Goal: Task Accomplishment & Management: Complete application form

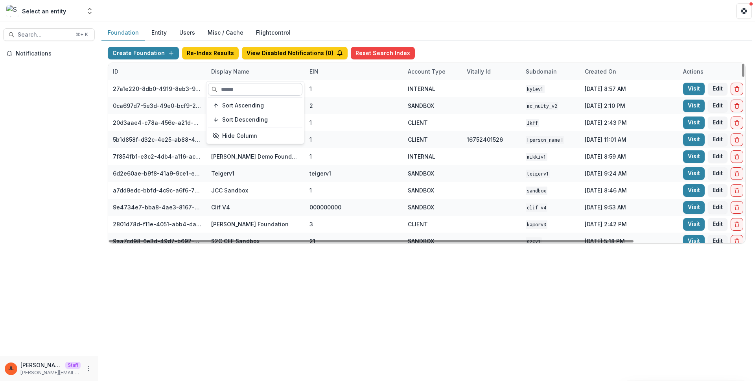
click at [236, 90] on input at bounding box center [255, 89] width 94 height 13
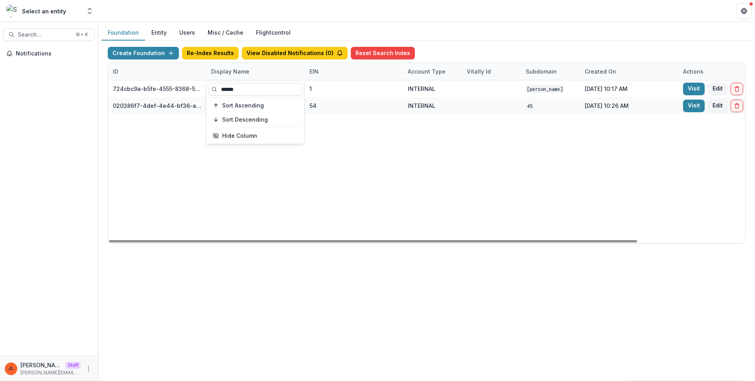
type input "******"
click at [396, 164] on div "724cbc9a-b5fe-4555-8368-5c1a3f7adea9 [PERSON_NAME] Foundation 1 INTERNAL [PERSO…" at bounding box center [491, 161] width 767 height 163
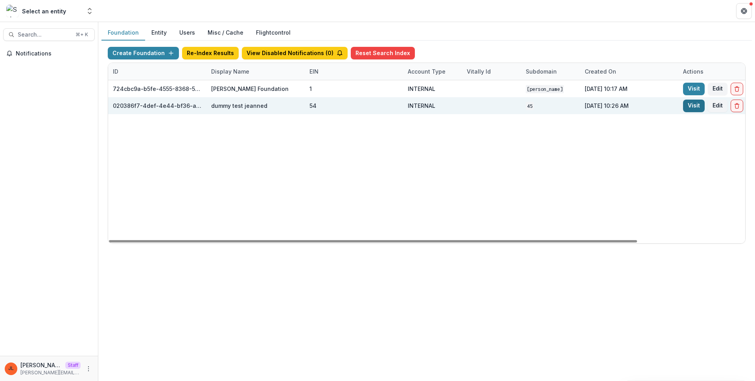
click at [688, 104] on link "Visit" at bounding box center [694, 106] width 22 height 13
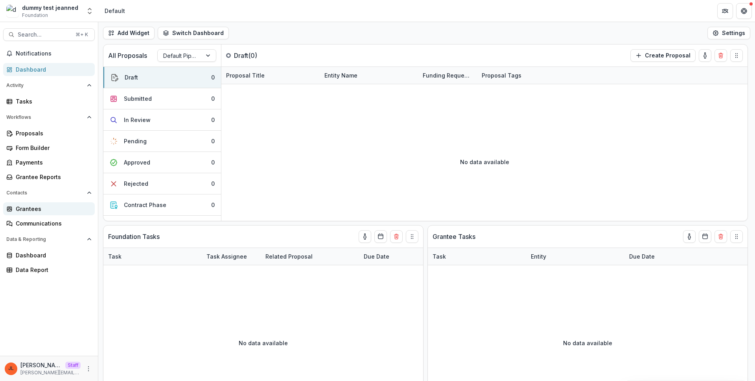
click at [46, 208] on div "Grantees" at bounding box center [52, 209] width 73 height 8
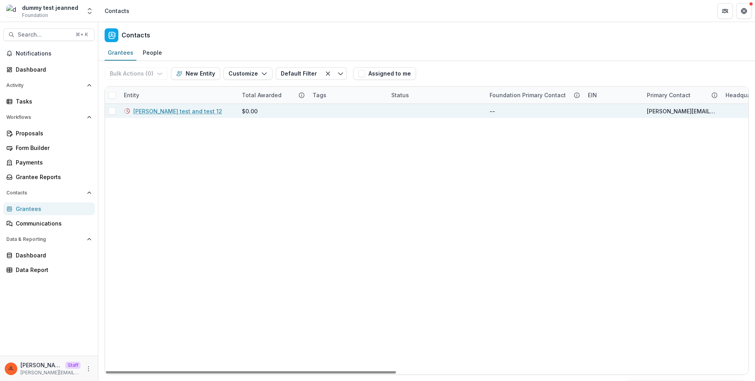
click at [170, 105] on div "[PERSON_NAME] test and test 12" at bounding box center [178, 111] width 109 height 14
click at [171, 108] on link "[PERSON_NAME] test and test 12" at bounding box center [177, 111] width 89 height 8
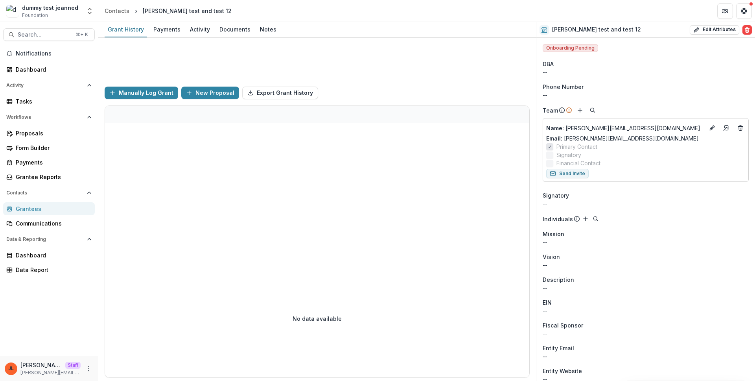
click at [171, 110] on div at bounding box center [168, 114] width 16 height 17
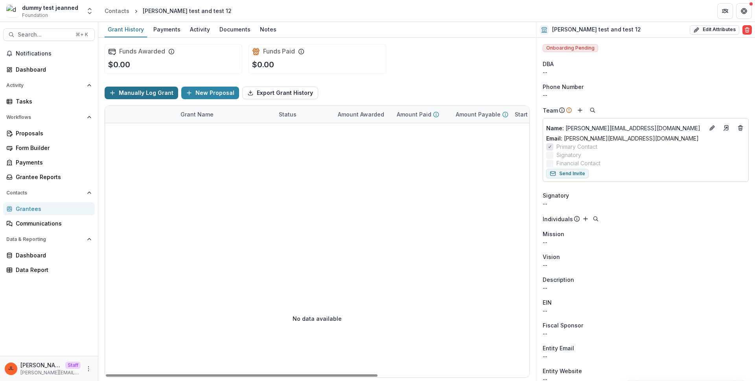
click at [148, 98] on button "Manually Log Grant" at bounding box center [142, 93] width 74 height 13
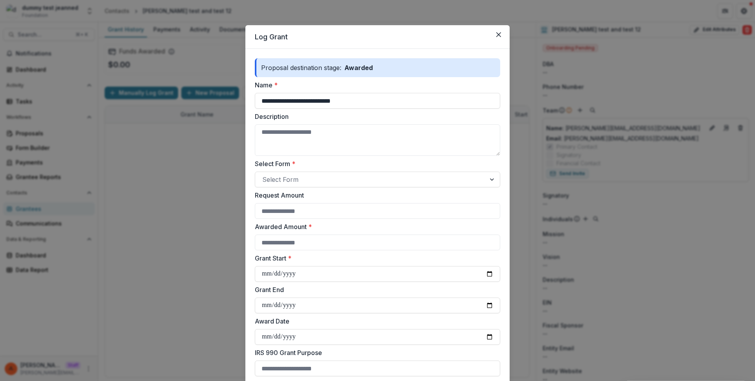
scroll to position [47, 0]
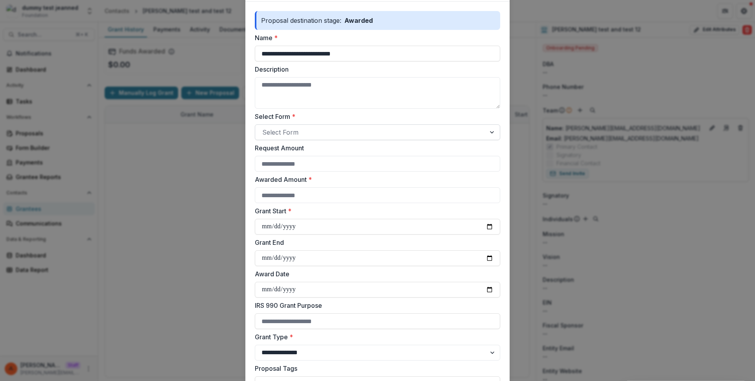
click at [313, 137] on div at bounding box center [370, 132] width 216 height 11
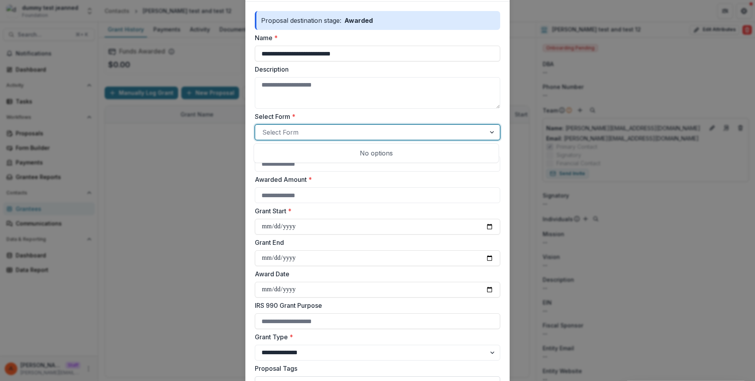
scroll to position [177, 0]
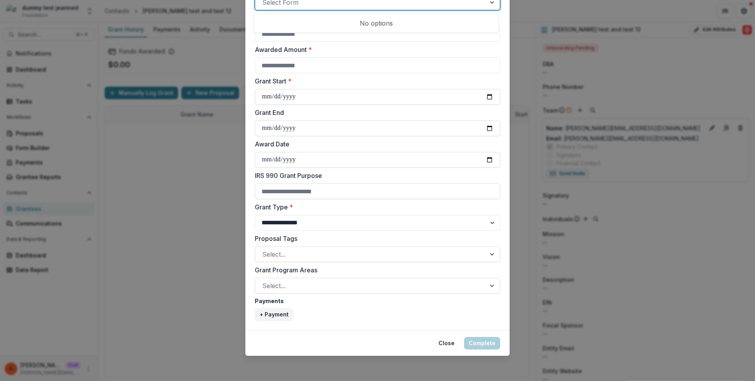
click at [361, 297] on label "Payments" at bounding box center [375, 301] width 241 height 8
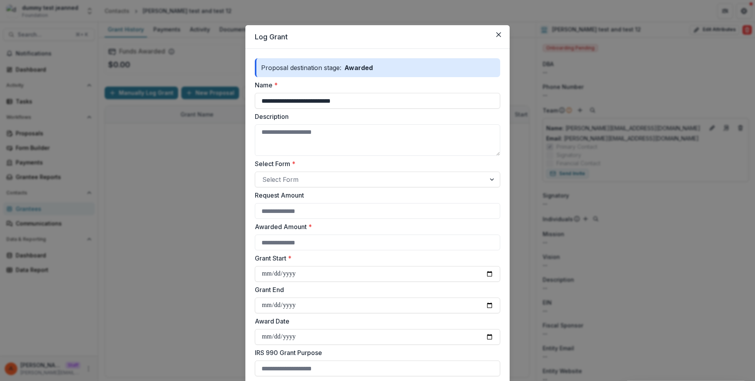
click at [298, 168] on label "Select Form *" at bounding box center [375, 163] width 241 height 9
click at [264, 175] on input "Select Form *" at bounding box center [263, 179] width 2 height 9
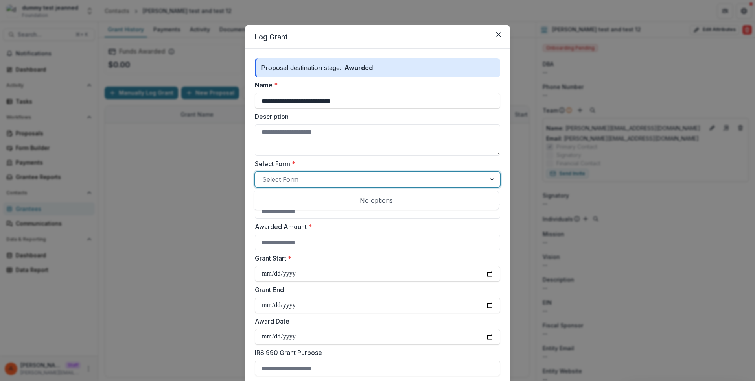
click at [302, 184] on div at bounding box center [370, 179] width 216 height 11
click at [299, 195] on div "No options" at bounding box center [376, 200] width 241 height 16
click at [298, 199] on div "No options" at bounding box center [376, 200] width 241 height 16
click at [186, 172] on div "**********" at bounding box center [377, 190] width 755 height 381
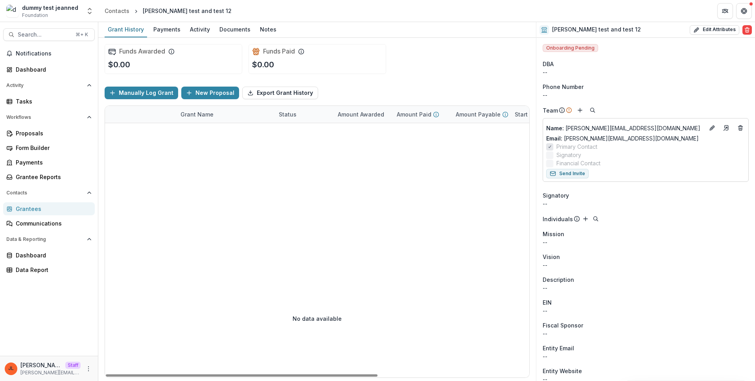
click at [33, 140] on div "Proposals Form Builder Payments Grantee Reports" at bounding box center [49, 155] width 98 height 57
click at [36, 144] on div "Form Builder" at bounding box center [52, 148] width 73 height 8
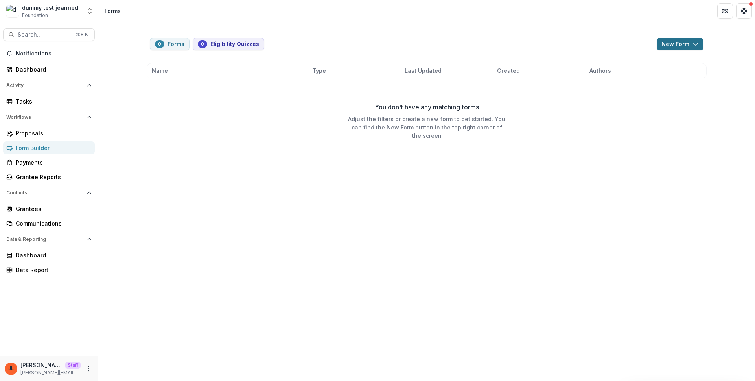
click at [683, 42] on button "New Form" at bounding box center [680, 44] width 47 height 13
click at [658, 77] on button "New Form" at bounding box center [659, 74] width 84 height 13
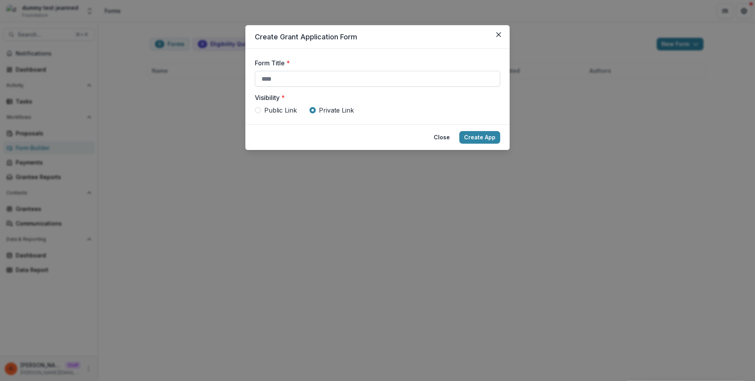
click at [385, 81] on input "Form Title *" at bounding box center [377, 79] width 245 height 16
type input "****"
click at [503, 133] on footer "Close Create App" at bounding box center [377, 137] width 264 height 26
click at [483, 139] on button "Create App" at bounding box center [479, 137] width 41 height 13
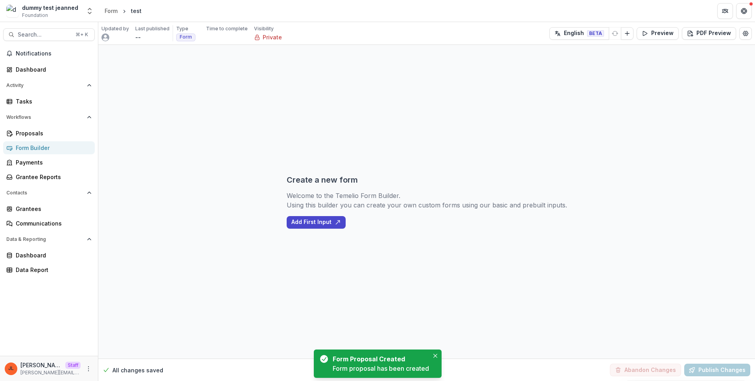
click at [208, 199] on div "Create a new form Welcome to the Temelio Form Builder. Using this builder you c…" at bounding box center [426, 201] width 657 height 313
click at [42, 210] on div "Grantees" at bounding box center [52, 209] width 73 height 8
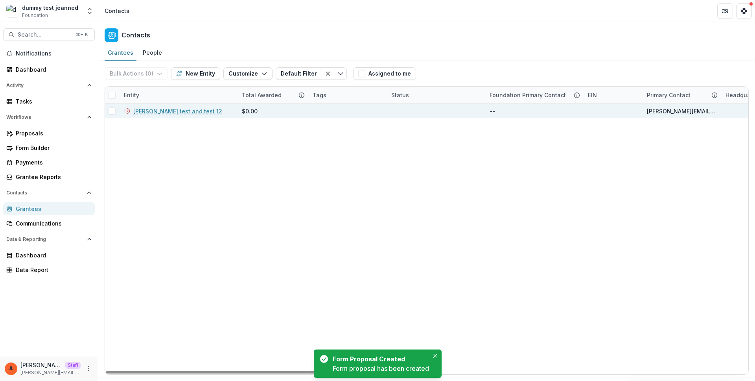
click at [153, 112] on link "[PERSON_NAME] test and test 12" at bounding box center [177, 111] width 89 height 8
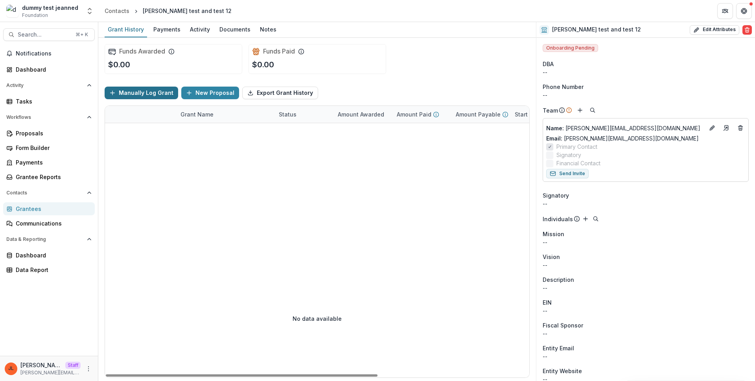
click at [134, 92] on button "Manually Log Grant" at bounding box center [142, 93] width 74 height 13
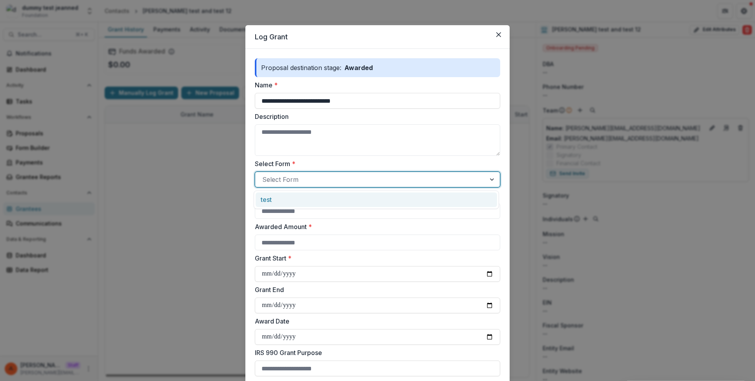
click at [284, 182] on div at bounding box center [370, 179] width 216 height 11
click at [288, 199] on div "test" at bounding box center [376, 199] width 231 height 9
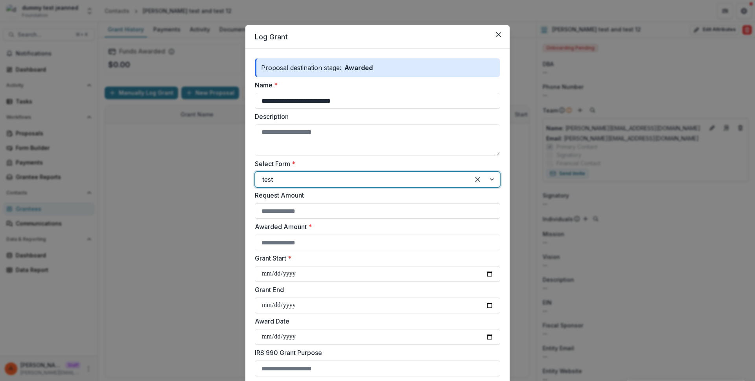
click at [290, 214] on input "Request Amount" at bounding box center [377, 211] width 245 height 16
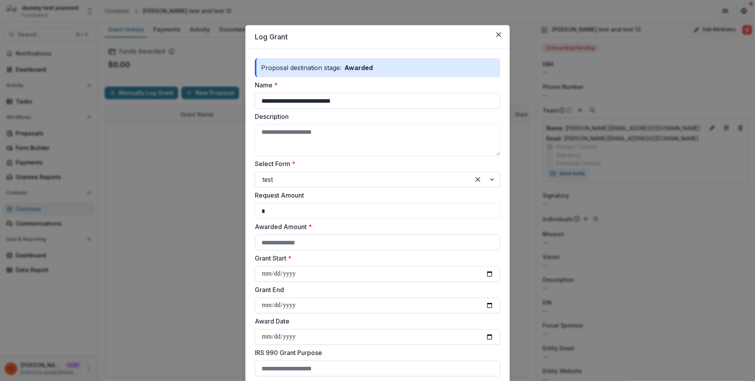
type input "*"
click at [293, 244] on input "Awarded Amount *" at bounding box center [377, 242] width 245 height 16
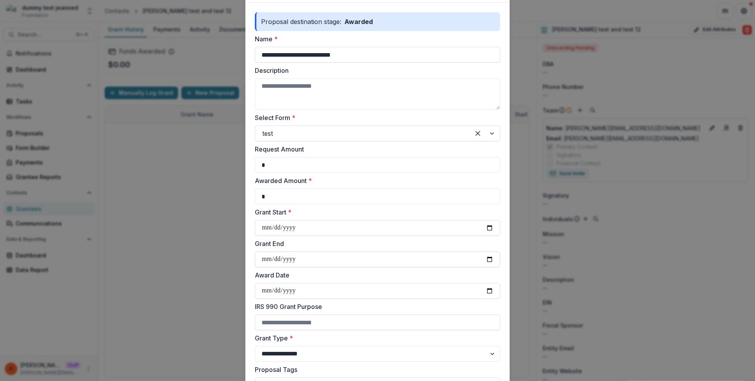
scroll to position [55, 0]
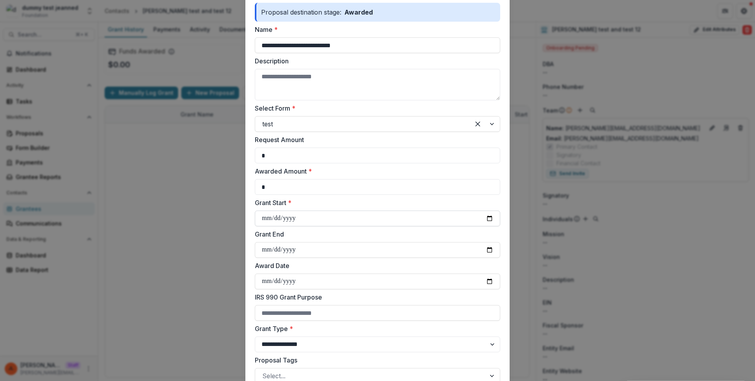
type input "*"
click at [289, 216] on input "Grant Start *" at bounding box center [377, 218] width 245 height 16
click at [265, 219] on input "Grant Start *" at bounding box center [377, 218] width 245 height 16
type input "**********"
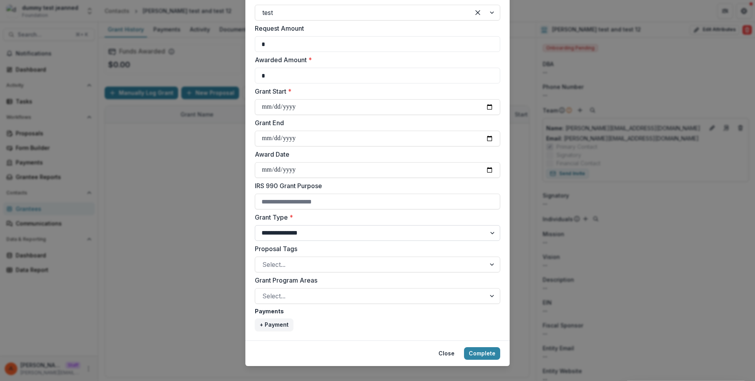
scroll to position [177, 0]
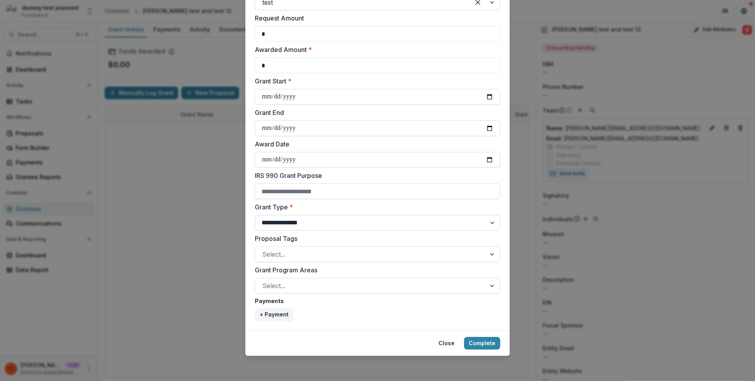
click at [311, 225] on select "**********" at bounding box center [377, 223] width 245 height 16
click at [657, 90] on div "**********" at bounding box center [377, 190] width 755 height 381
